Goal: Transaction & Acquisition: Purchase product/service

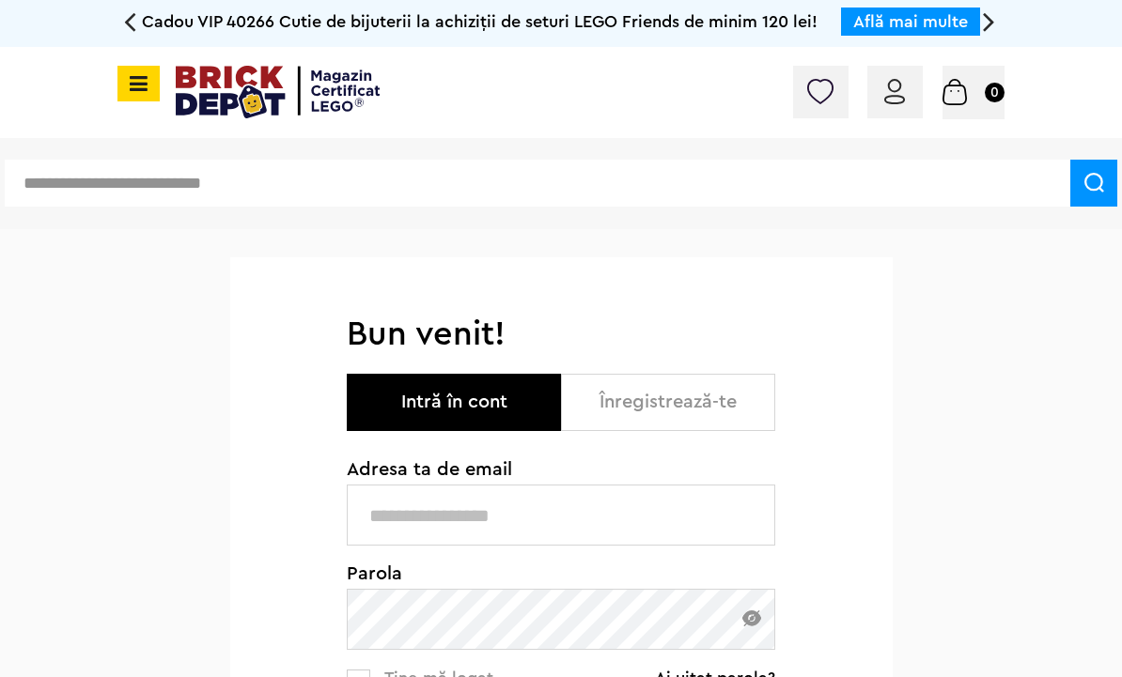
click at [546, 501] on input "text" at bounding box center [561, 515] width 428 height 61
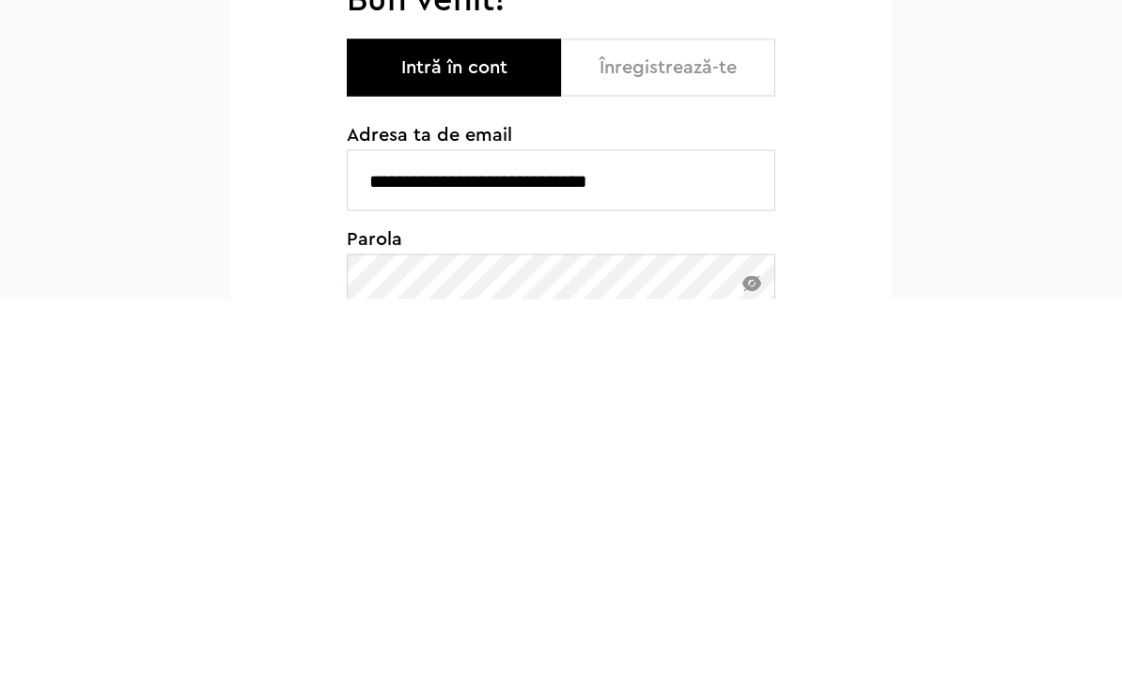
type input "**********"
click at [654, 608] on span "Parola" at bounding box center [561, 617] width 428 height 19
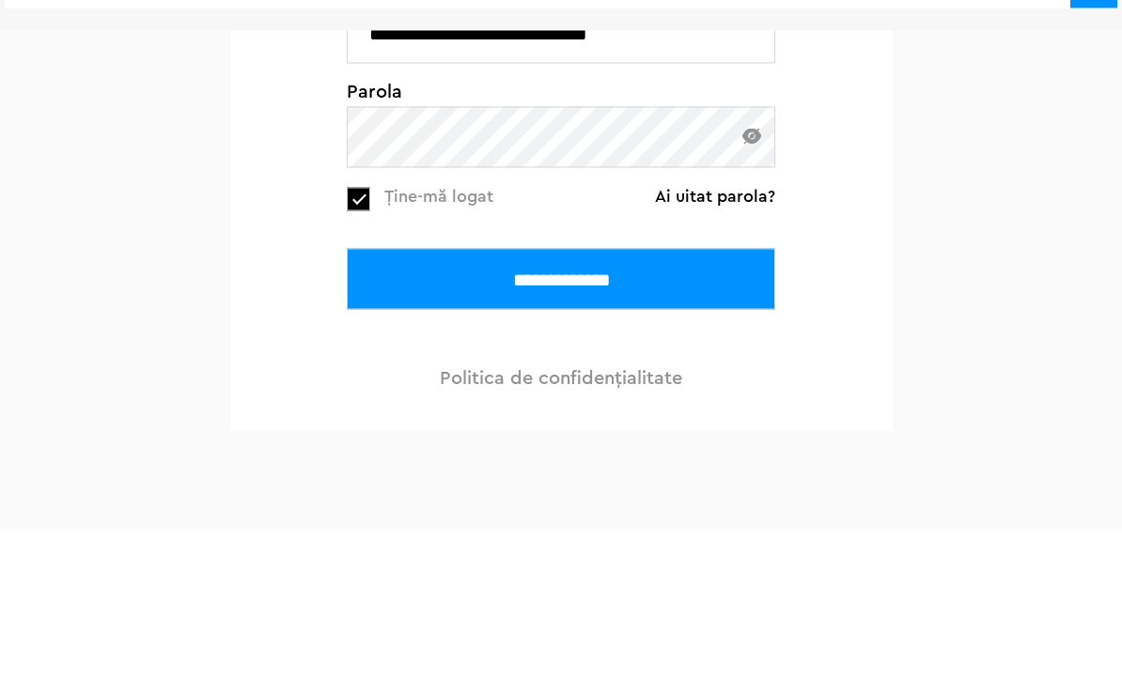
scroll to position [526, 0]
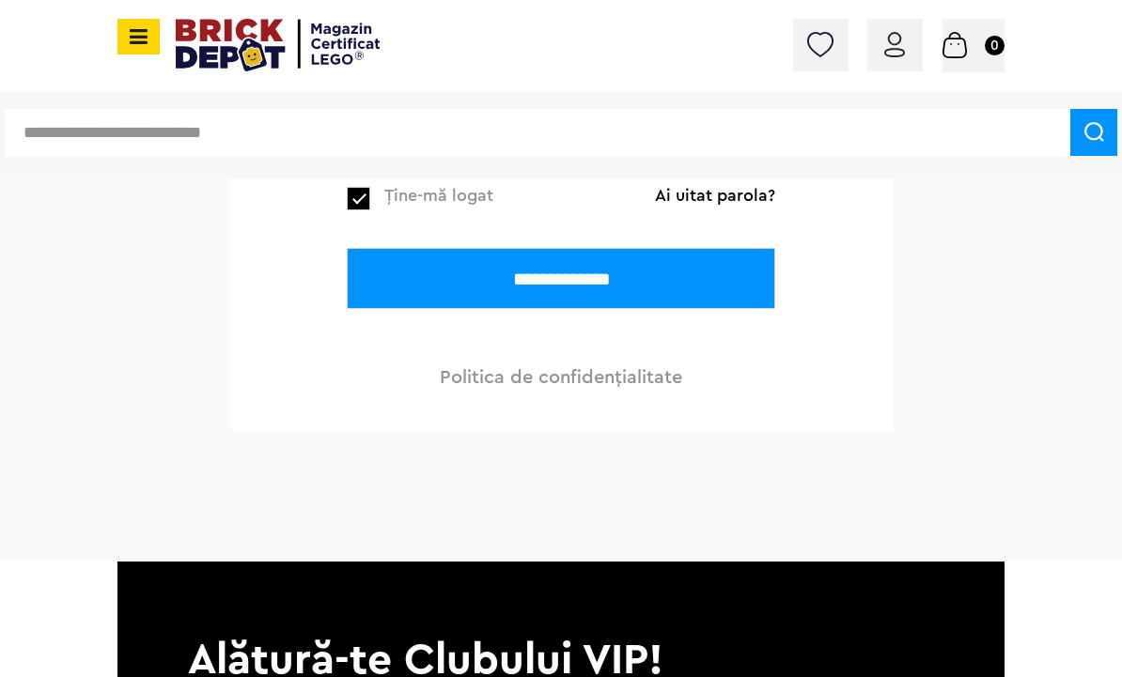
click at [591, 278] on input "**********" at bounding box center [561, 278] width 428 height 61
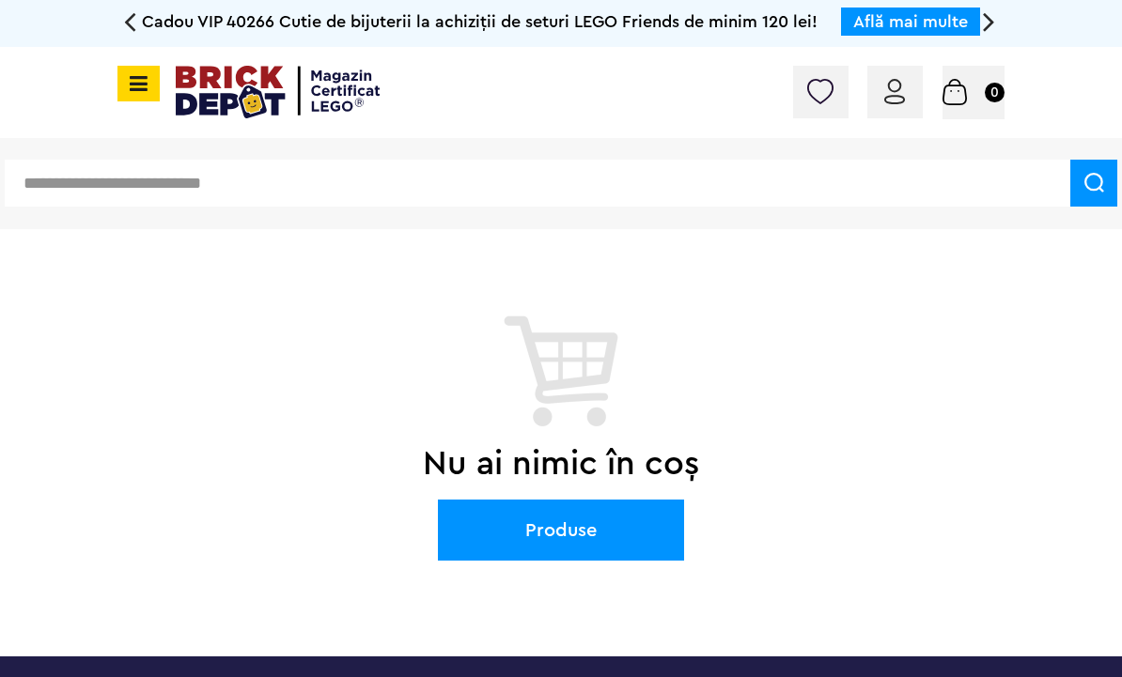
click at [141, 70] on span at bounding box center [138, 84] width 42 height 36
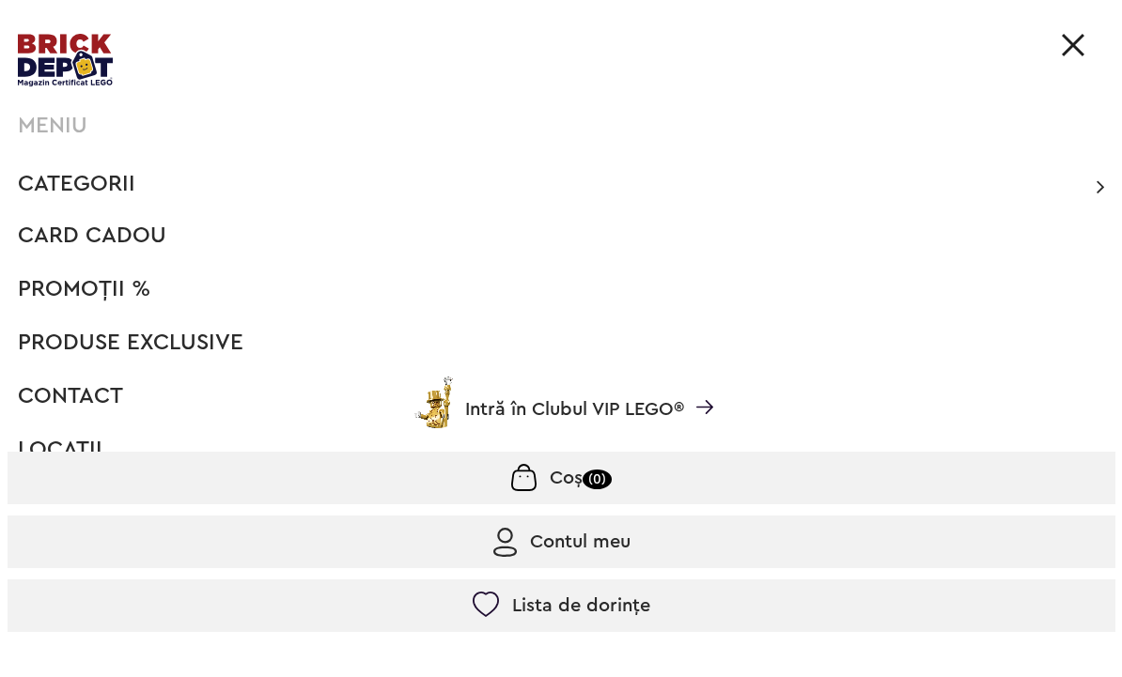
click at [101, 193] on span "Categorii" at bounding box center [76, 184] width 117 height 23
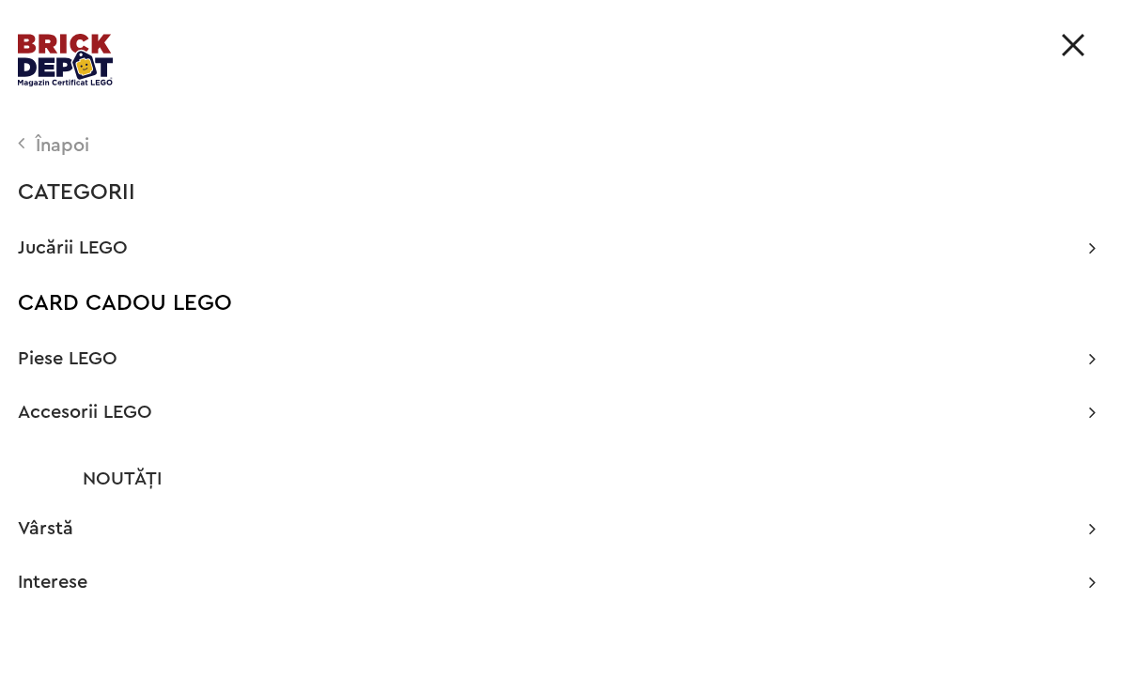
click at [99, 244] on span "Jucării LEGO" at bounding box center [73, 248] width 110 height 19
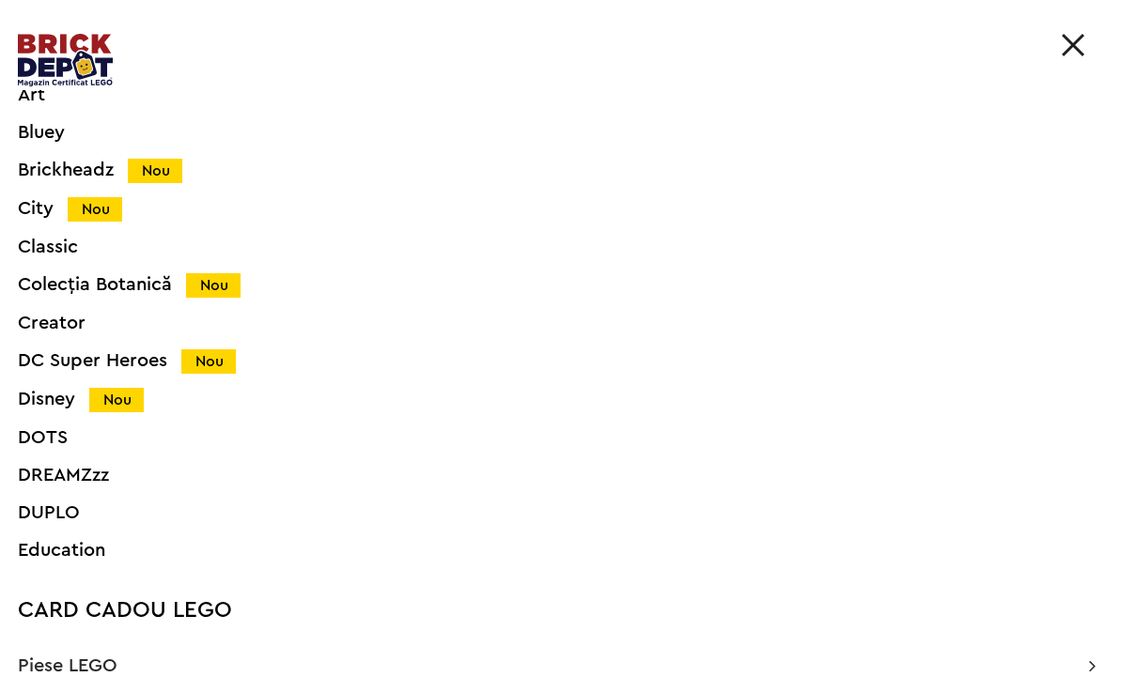
scroll to position [265, 0]
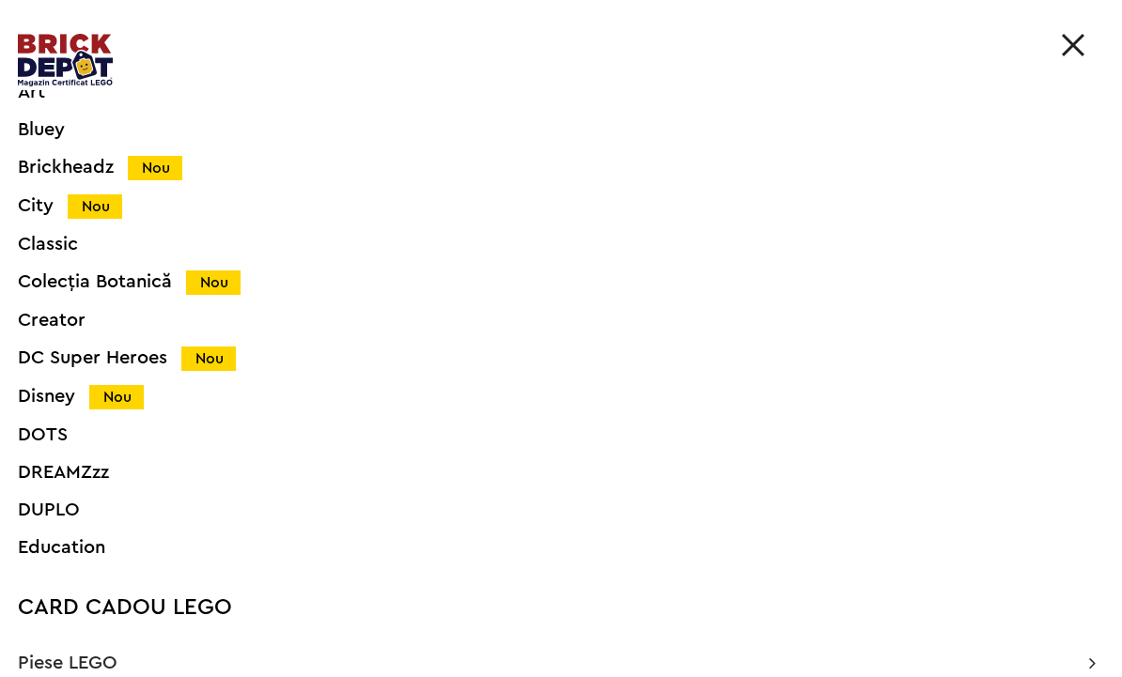
click at [30, 202] on div "City Nou" at bounding box center [534, 206] width 1033 height 20
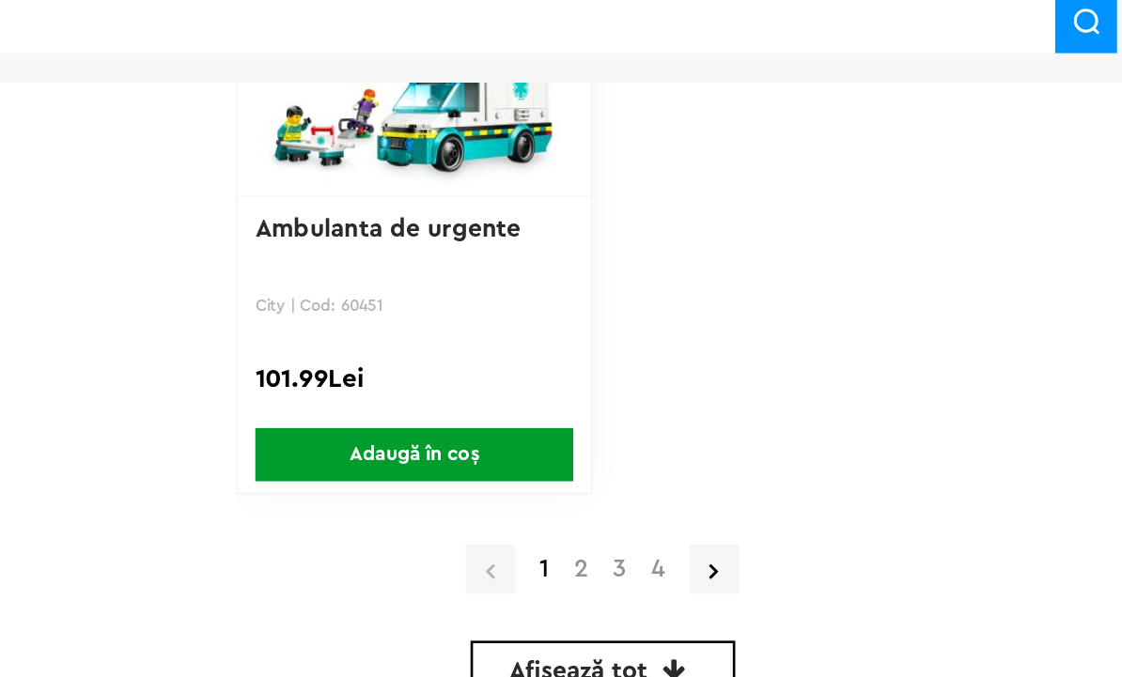
scroll to position [6902, 0]
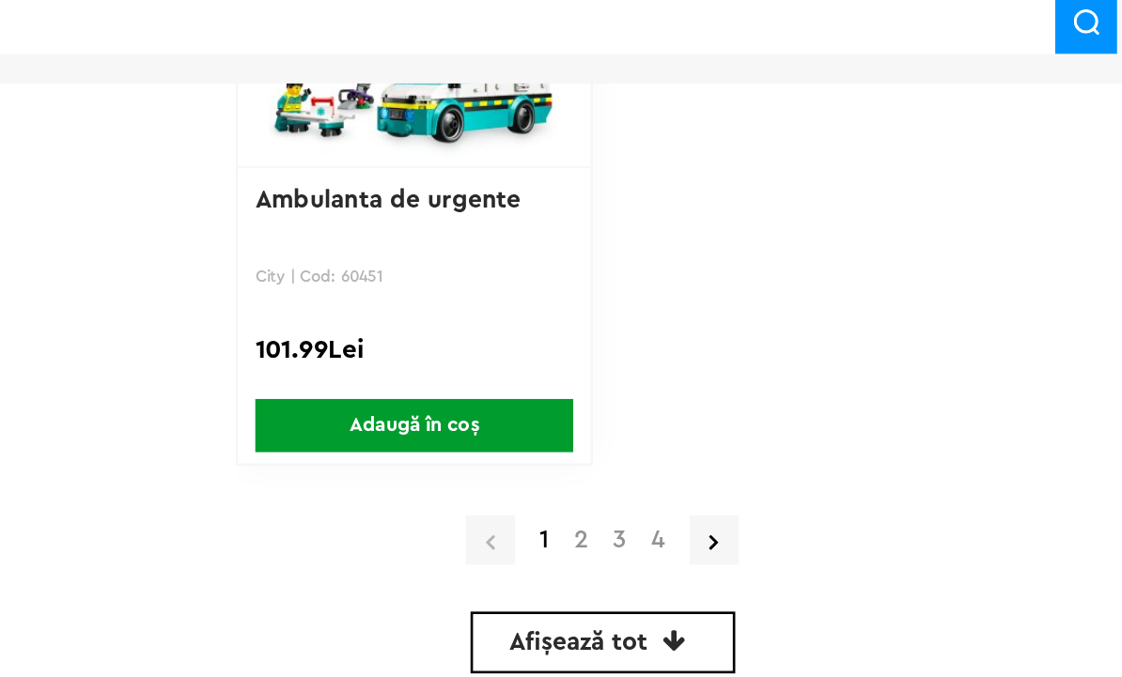
click at [695, 516] on link "2" at bounding box center [709, 525] width 29 height 19
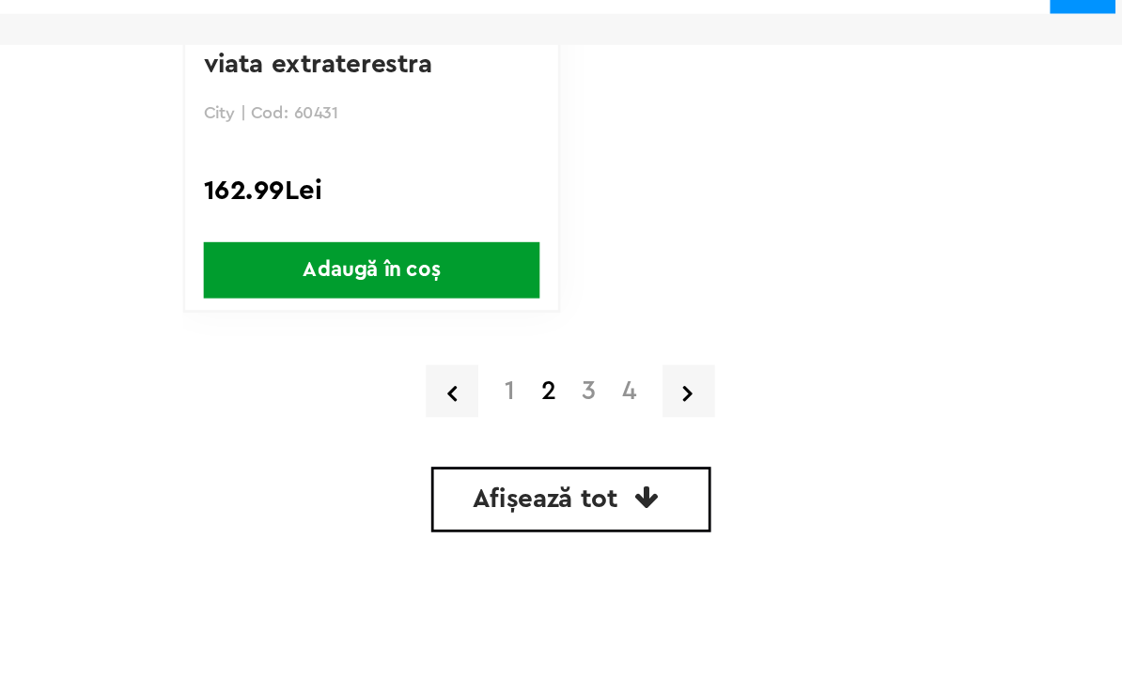
scroll to position [7043, 0]
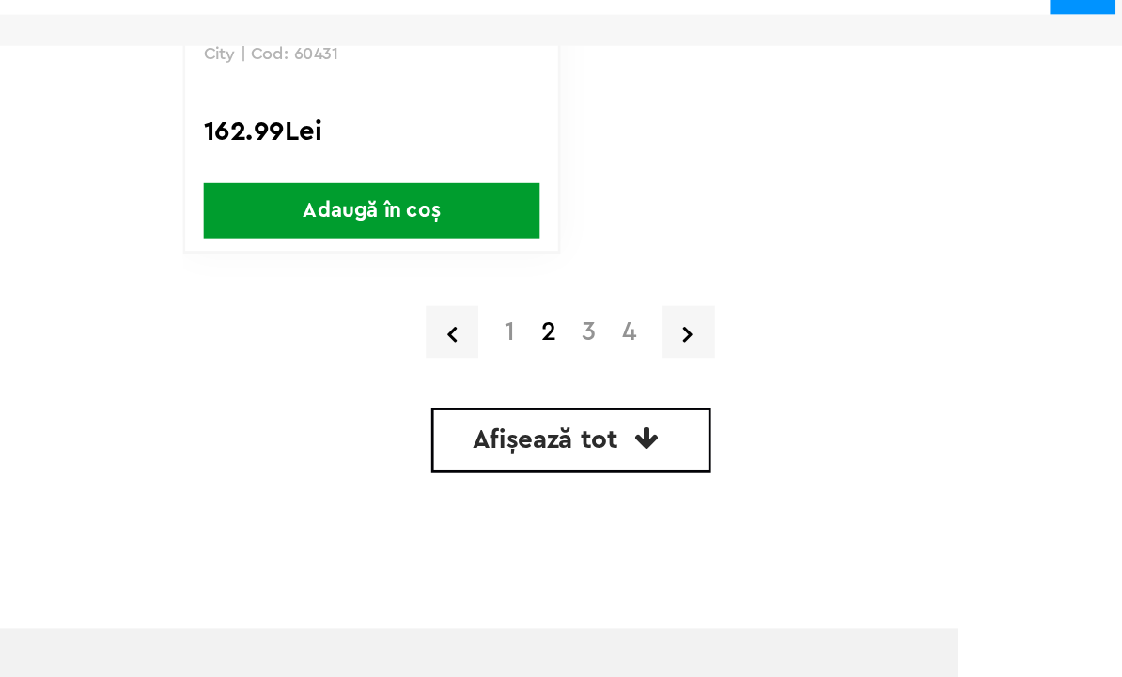
click at [724, 375] on link "3" at bounding box center [738, 384] width 29 height 19
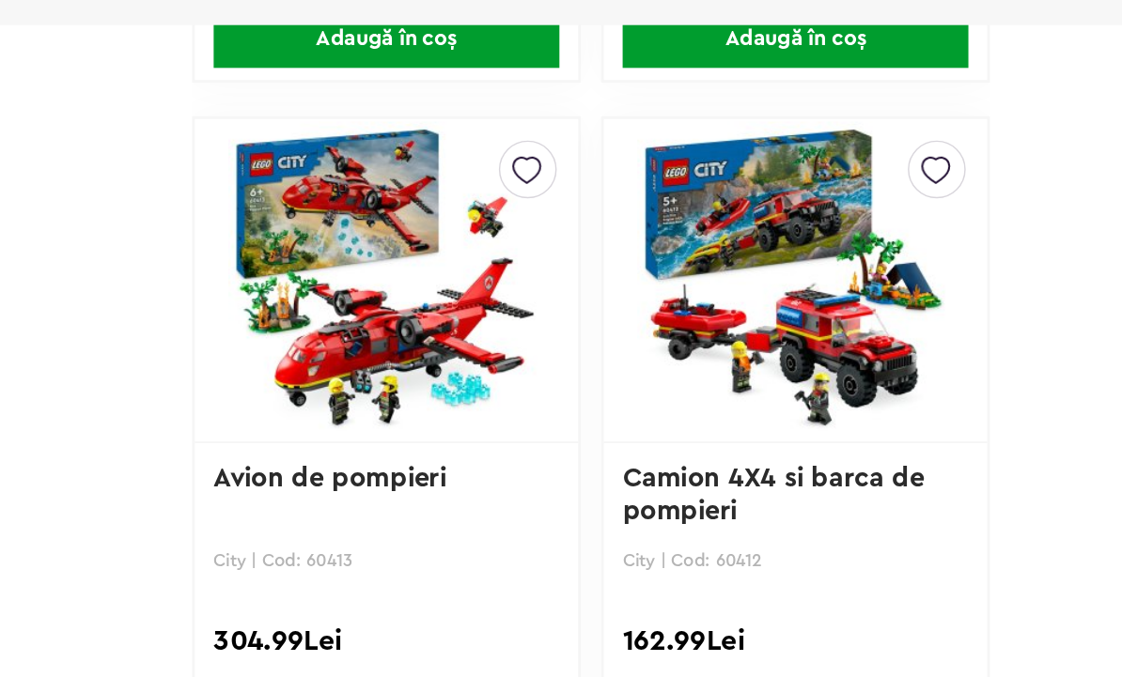
scroll to position [2372, 0]
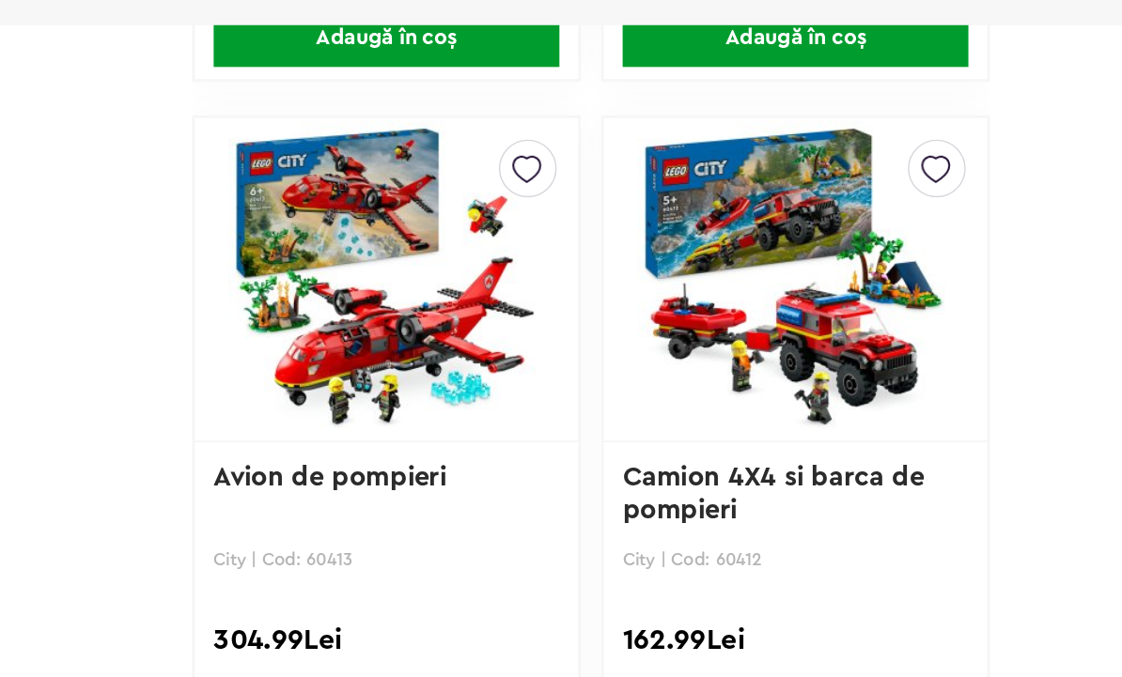
click at [462, 645] on span "Adaugă în coș" at bounding box center [582, 665] width 241 height 40
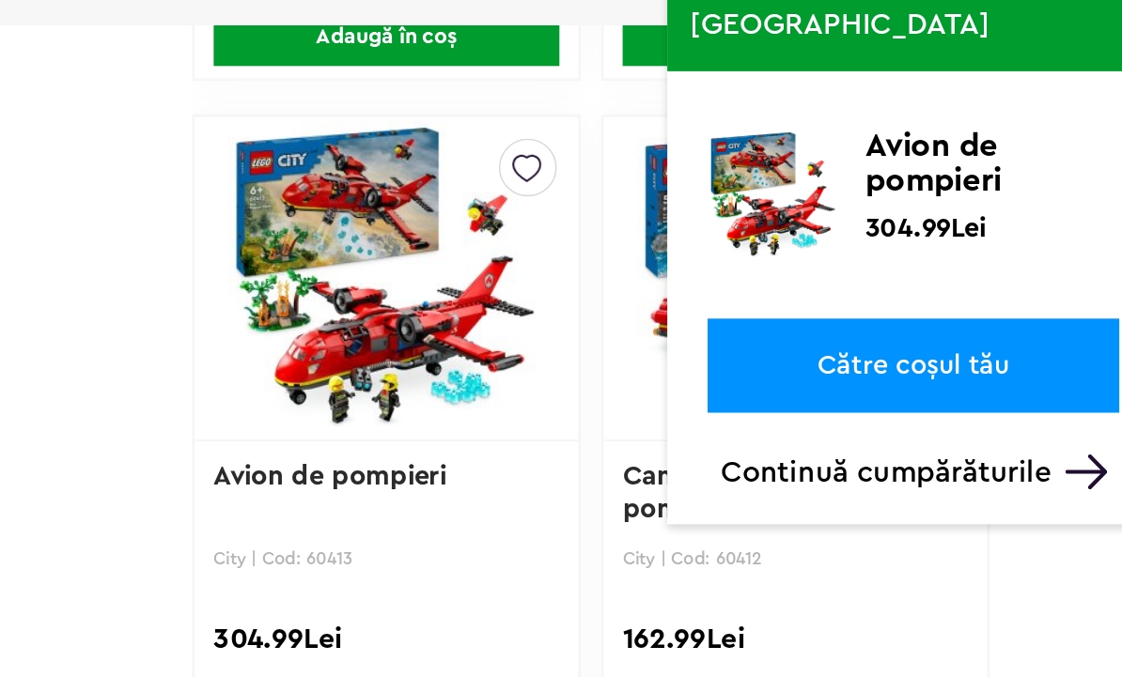
click at [807, 383] on link "Către coșul tău" at bounding box center [950, 416] width 287 height 66
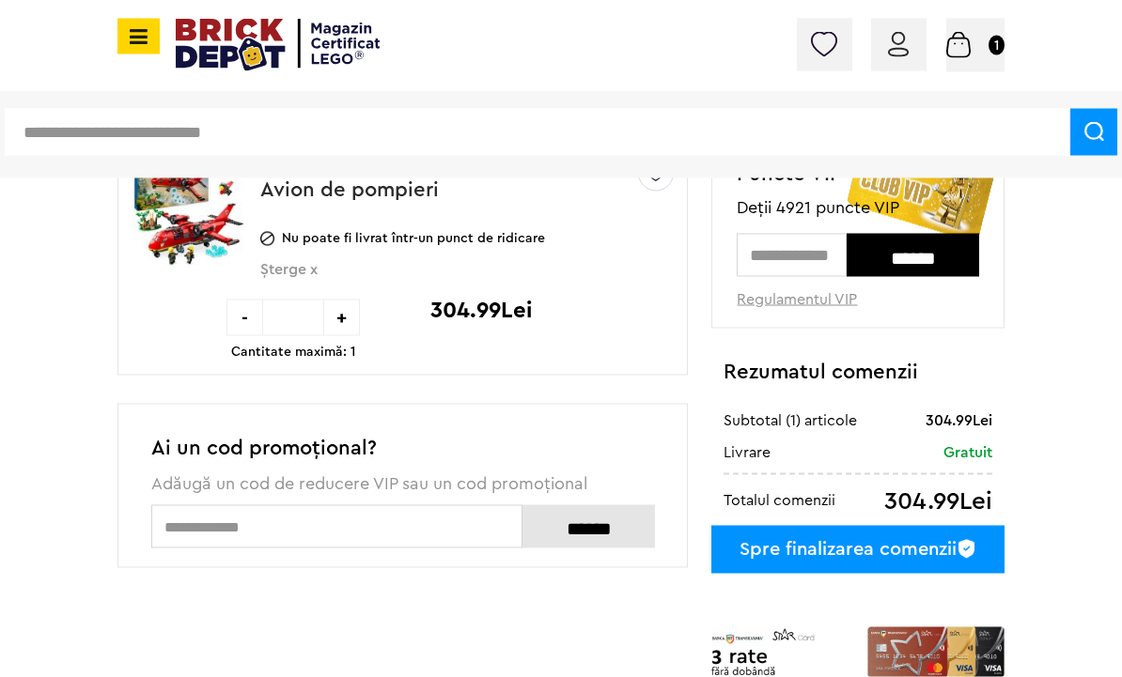
scroll to position [209, 0]
click at [934, 553] on div "Spre finalizarea comenzii" at bounding box center [857, 549] width 293 height 48
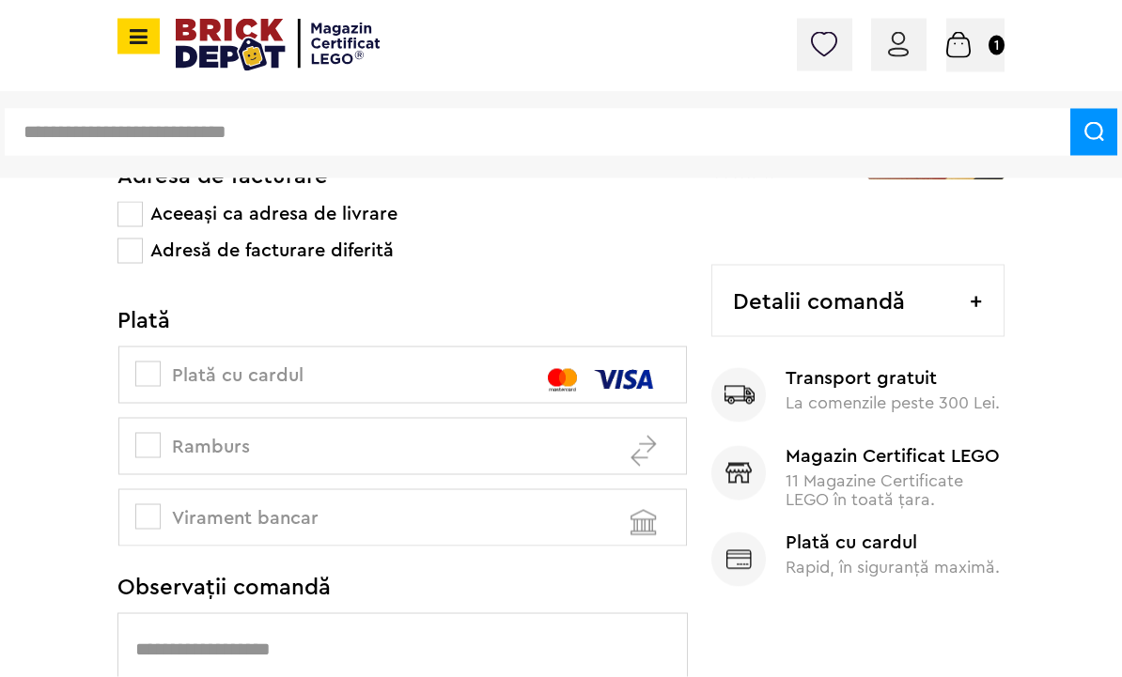
scroll to position [565, 0]
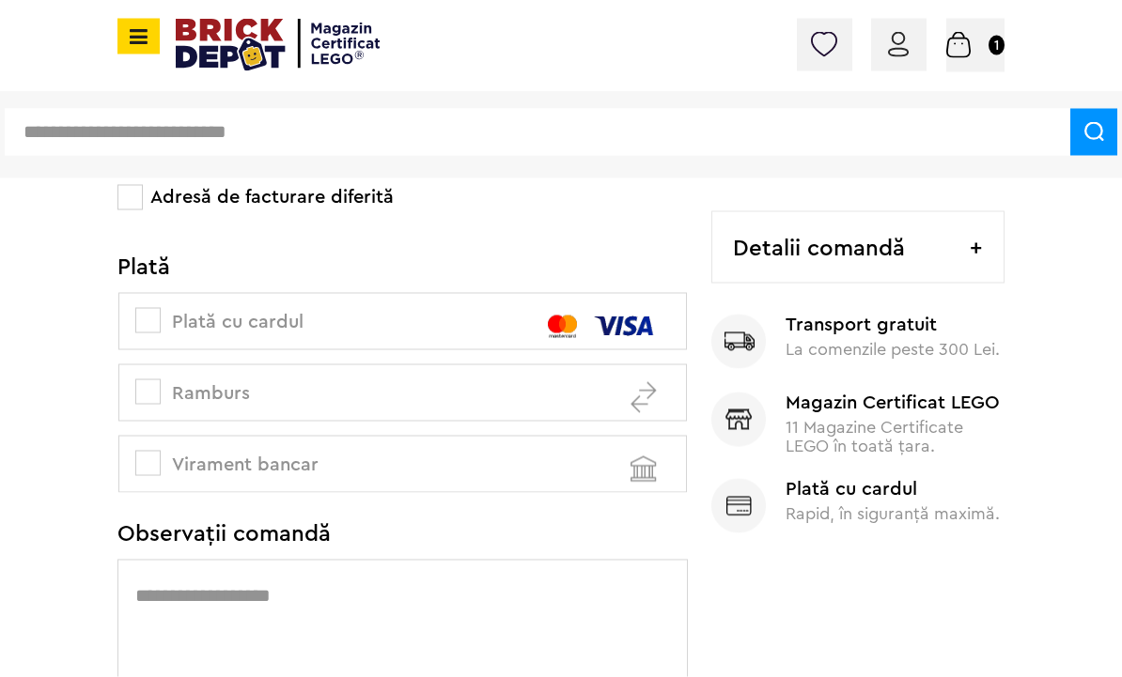
click at [143, 377] on label "Ramburs" at bounding box center [402, 392] width 568 height 57
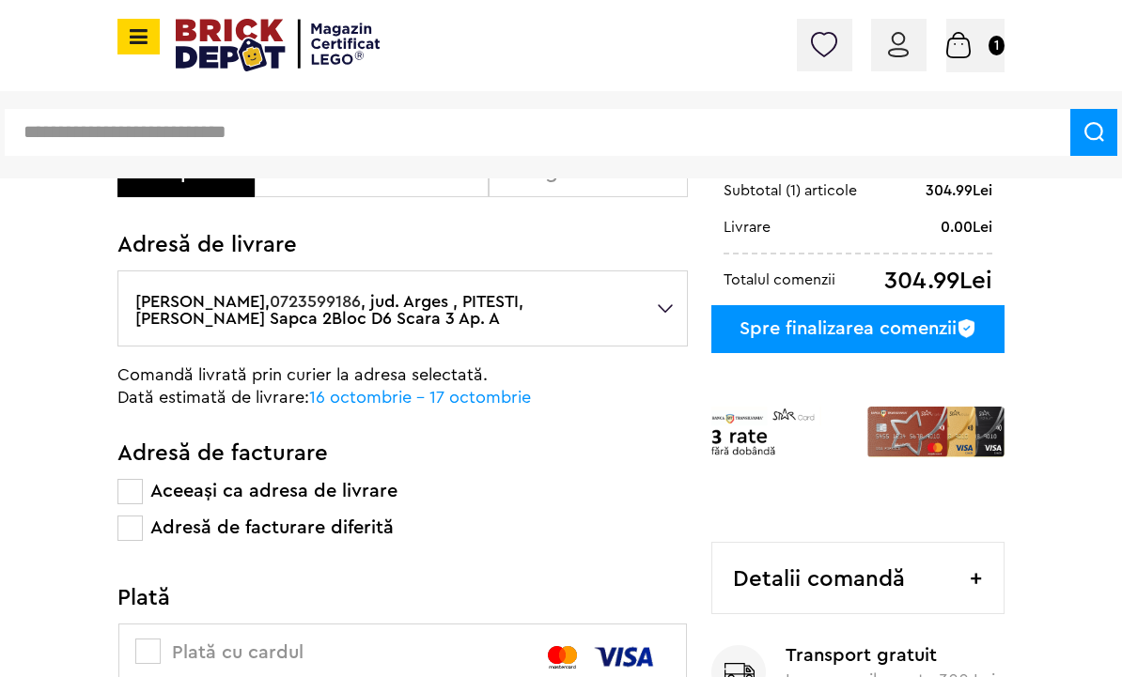
scroll to position [226, 0]
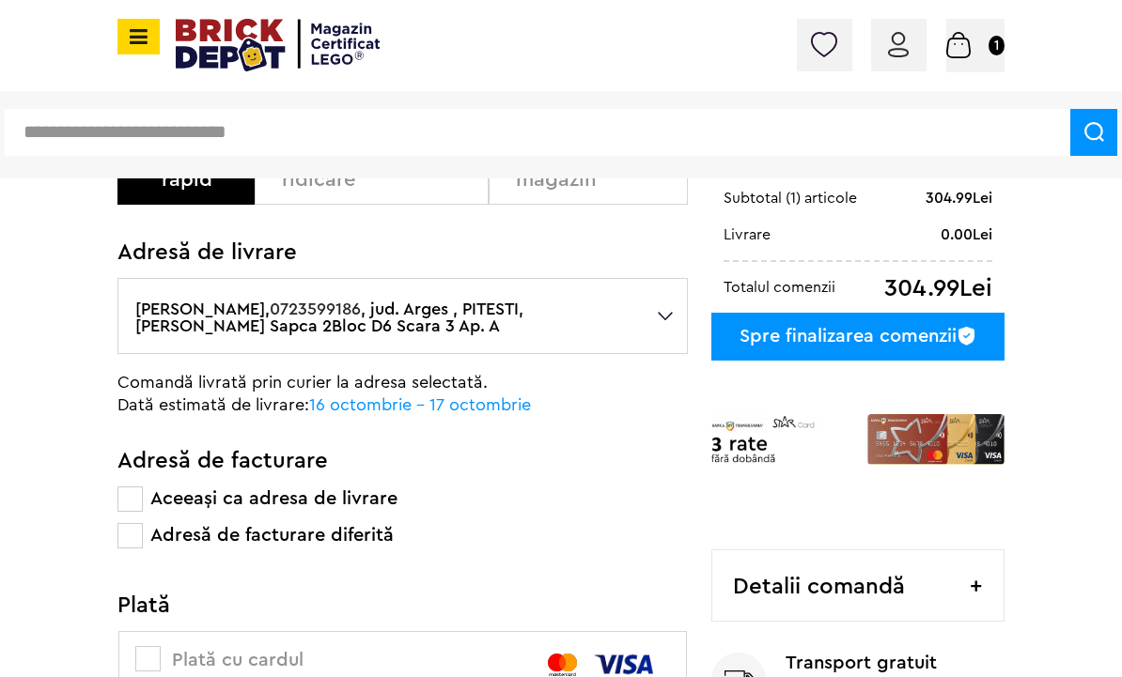
click at [905, 333] on div "Spre finalizarea comenzii" at bounding box center [857, 337] width 293 height 48
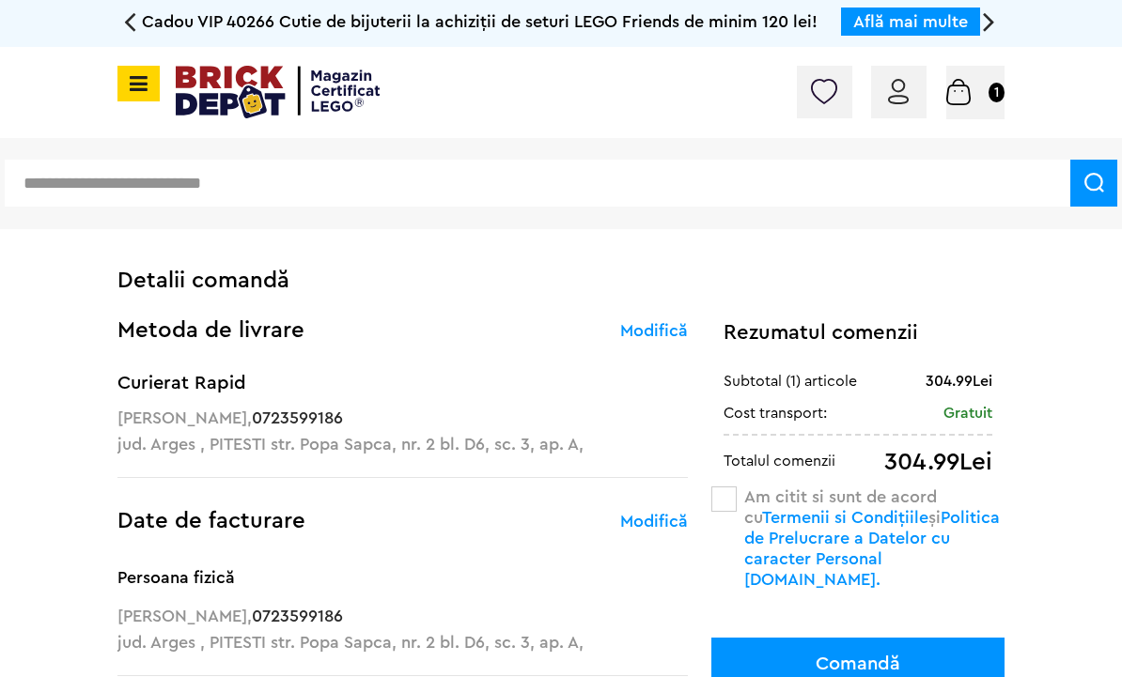
click at [735, 492] on span at bounding box center [723, 499] width 25 height 25
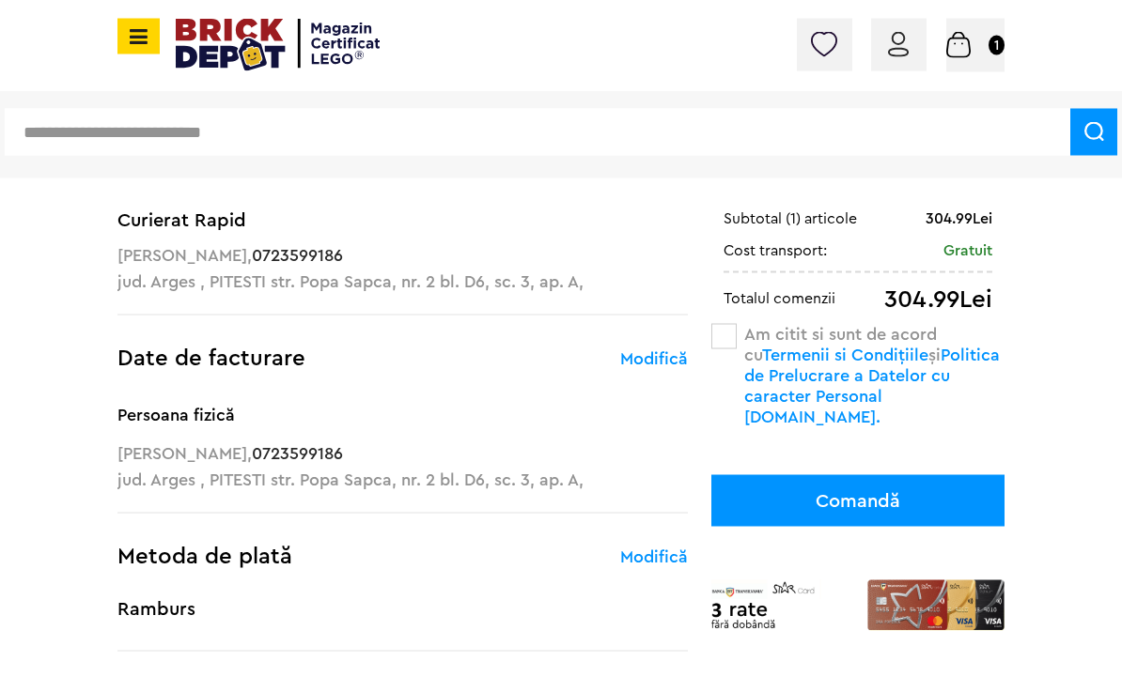
scroll to position [147, 0]
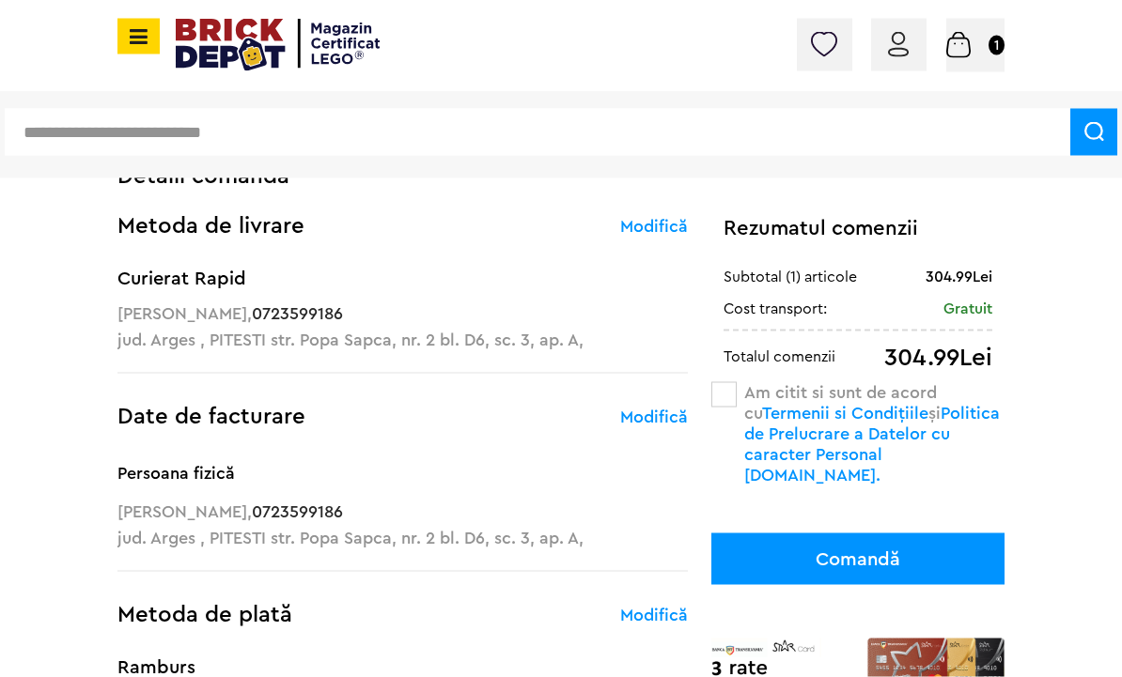
click at [939, 534] on button "Comandă" at bounding box center [857, 560] width 293 height 52
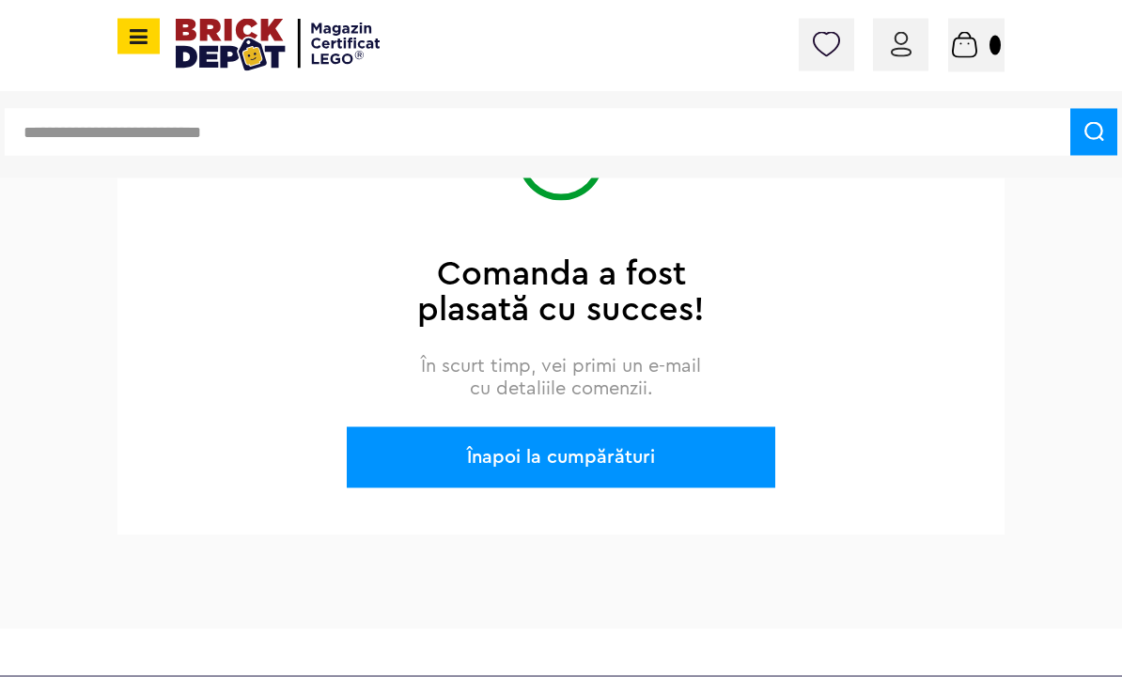
scroll to position [302, 0]
